Goal: Transaction & Acquisition: Purchase product/service

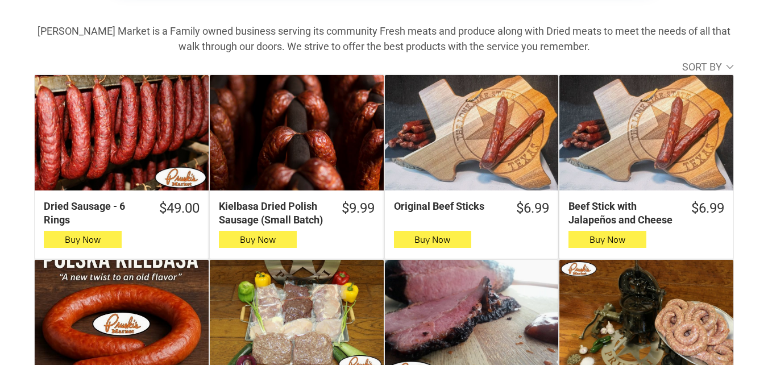
scroll to position [398, 0]
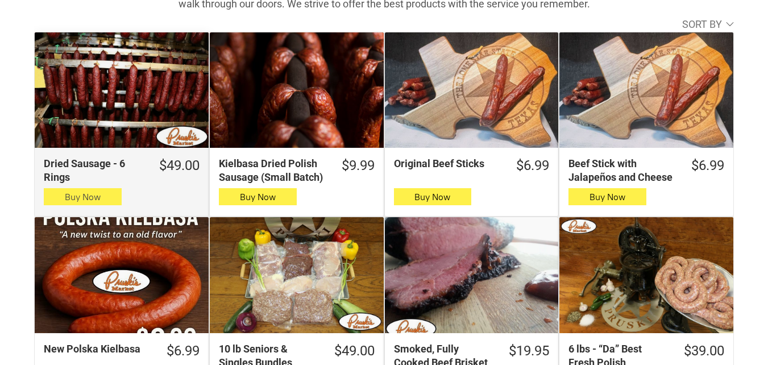
click at [112, 202] on button "Buy Now" at bounding box center [83, 196] width 78 height 17
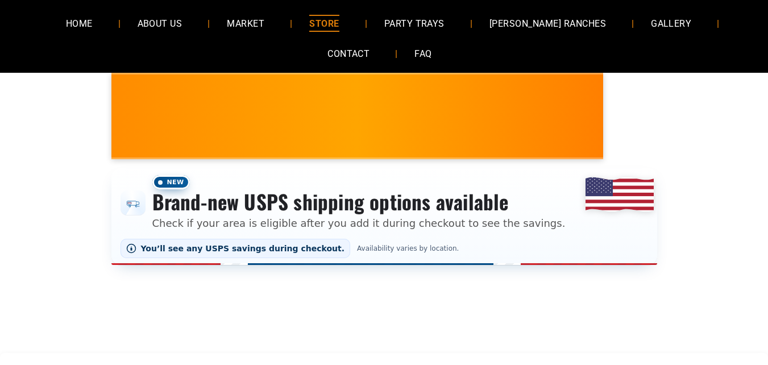
scroll to position [57, 0]
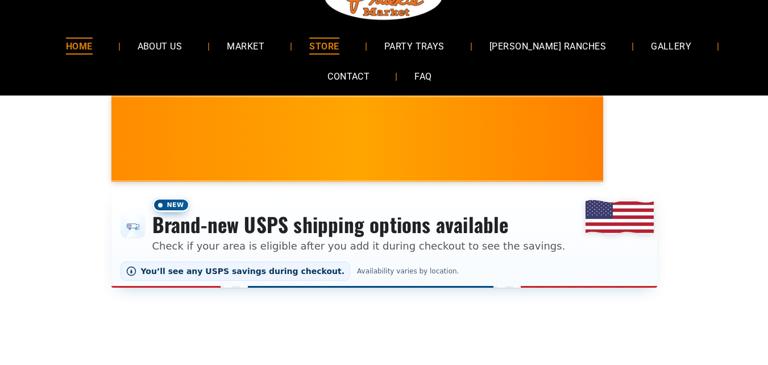
click at [93, 41] on span "HOME" at bounding box center [79, 46] width 27 height 16
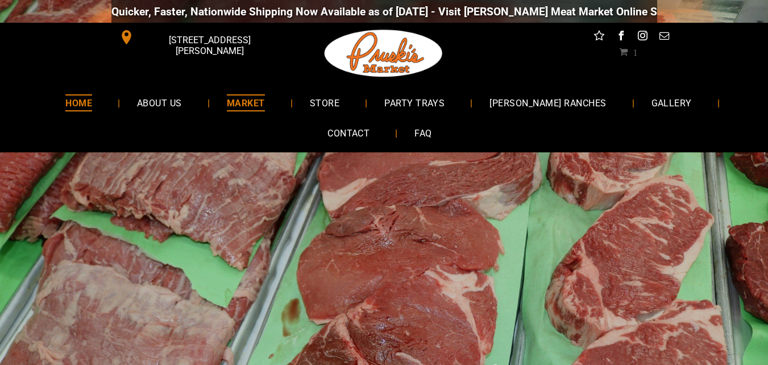
click at [245, 111] on link "MARKET" at bounding box center [246, 103] width 72 height 30
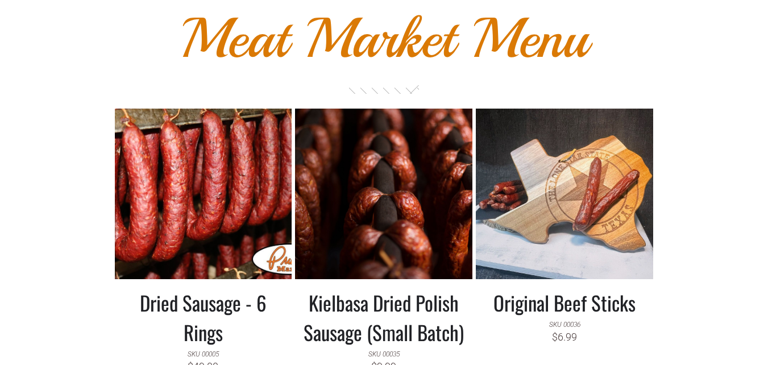
scroll to position [1080, 0]
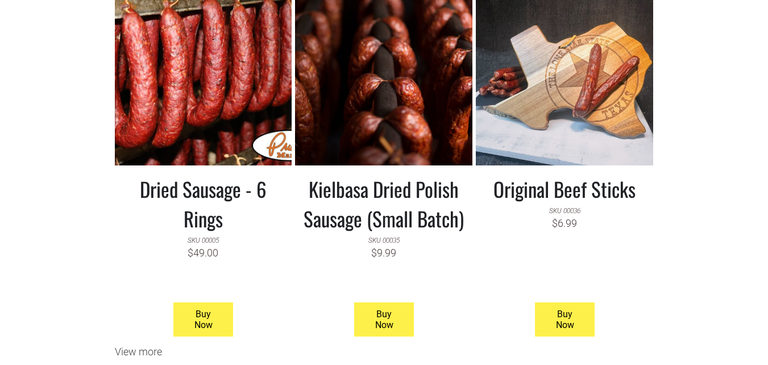
click at [451, 233] on h3 "Kielbasa Dried Polish Sausage (Small Batch)" at bounding box center [384, 203] width 160 height 59
